Goal: Browse casually

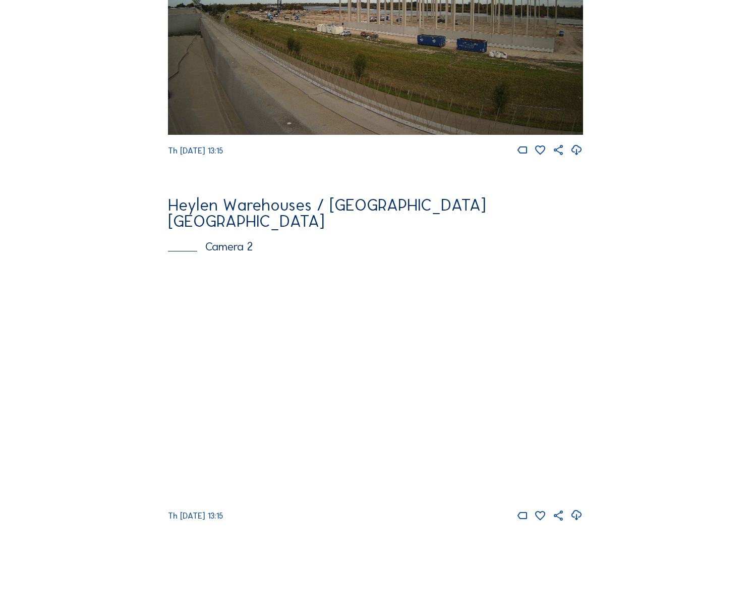
scroll to position [301, 0]
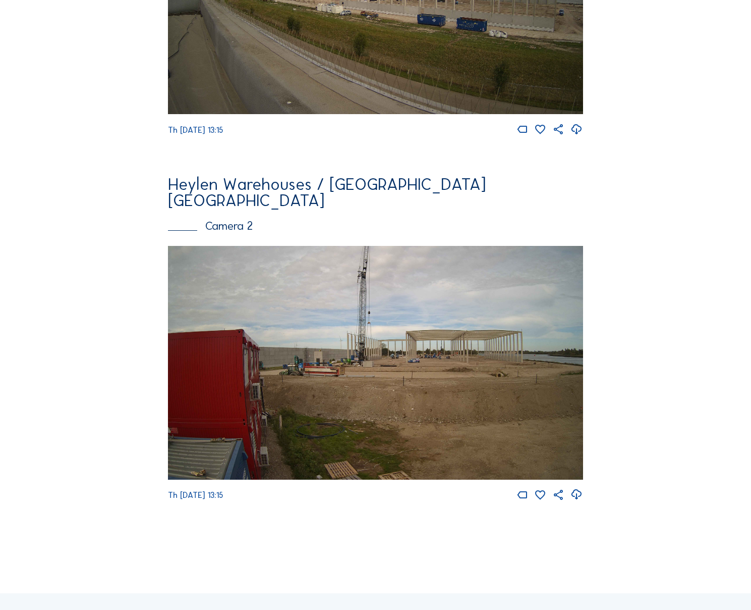
click at [351, 328] on img at bounding box center [375, 363] width 415 height 234
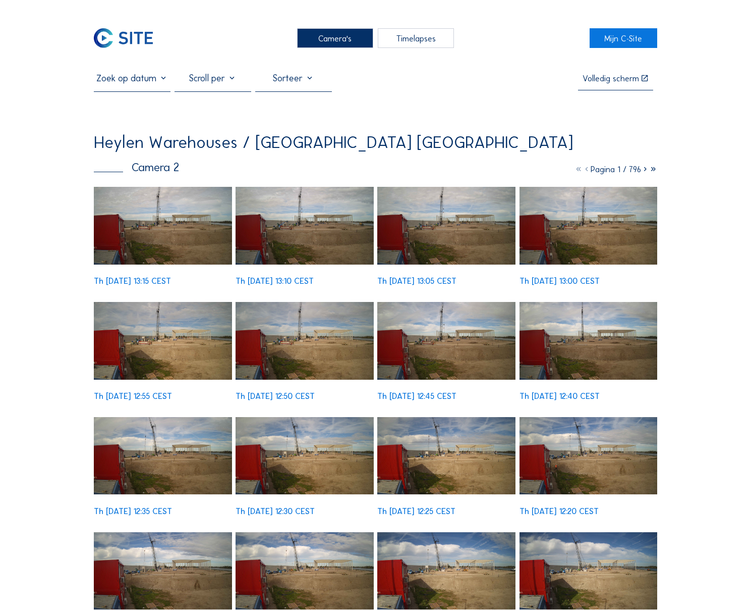
click at [186, 232] on img at bounding box center [163, 226] width 138 height 78
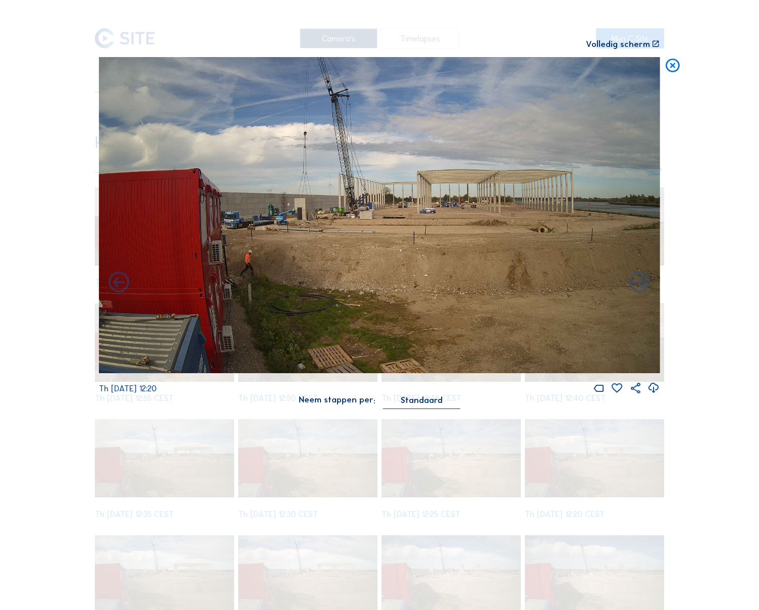
click at [264, 455] on div "Scroll om door de tijd te reizen | Druk op de 'Alt'-knop + scroll om te Zoomen …" at bounding box center [379, 305] width 759 height 610
click at [77, 455] on div "Scroll om door de tijd te reizen | Druk op de 'Alt'-knop + scroll om te Zoomen …" at bounding box center [379, 305] width 759 height 610
click at [669, 63] on icon at bounding box center [672, 66] width 17 height 18
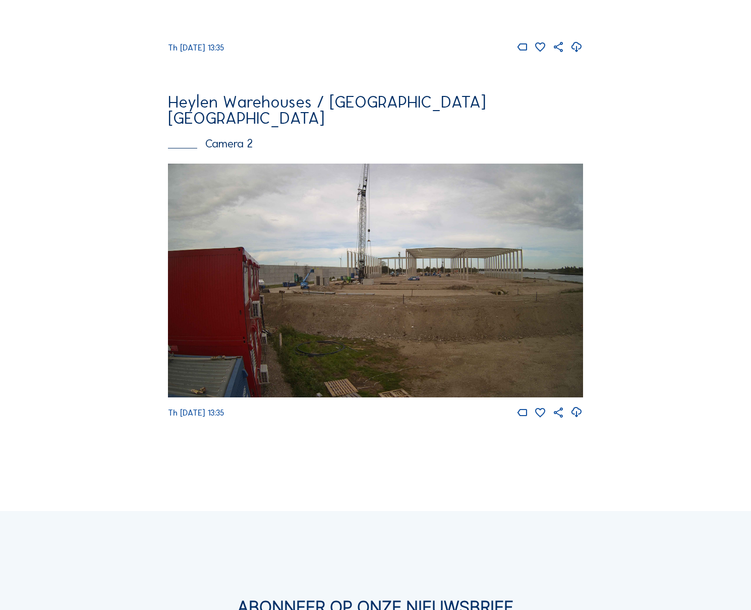
scroll to position [381, 0]
